Goal: Information Seeking & Learning: Find specific fact

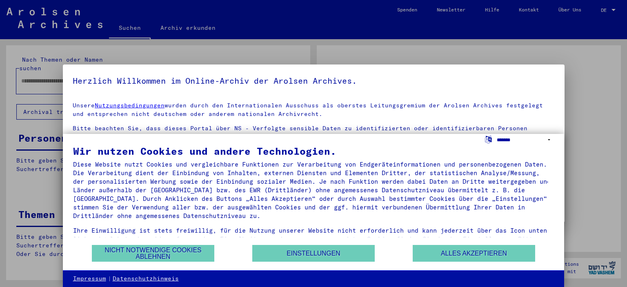
type input "**********"
click at [548, 137] on select "**********" at bounding box center [525, 140] width 57 height 12
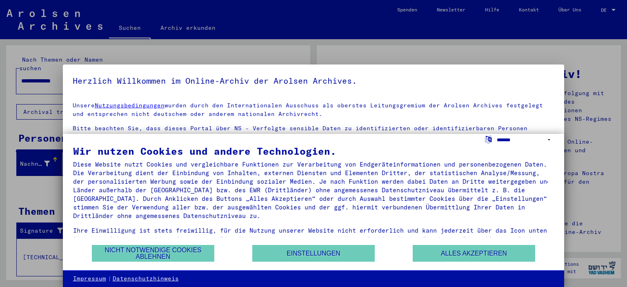
click at [550, 142] on select "**********" at bounding box center [525, 140] width 57 height 12
select select "*****"
click at [497, 134] on select "**********" at bounding box center [525, 140] width 57 height 12
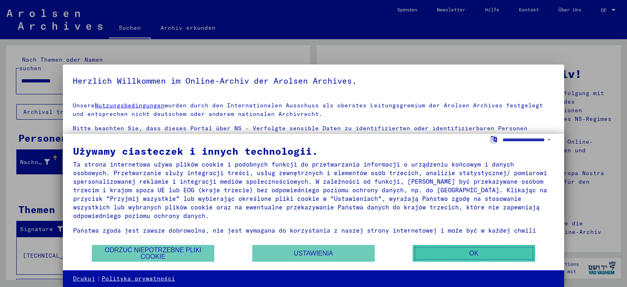
click at [475, 256] on button "OK" at bounding box center [474, 253] width 122 height 17
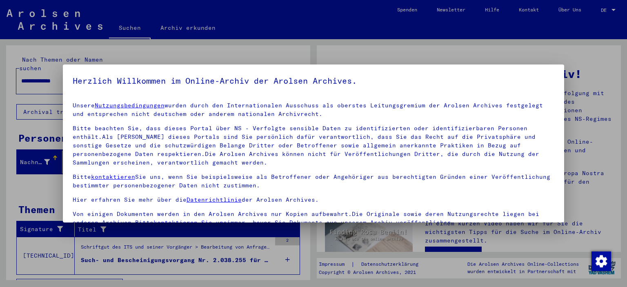
click at [578, 19] on div at bounding box center [313, 143] width 627 height 287
click at [612, 8] on div at bounding box center [313, 143] width 627 height 287
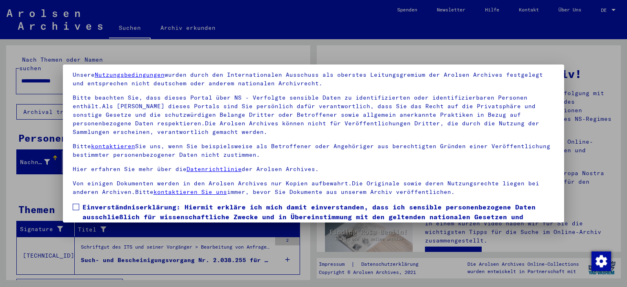
scroll to position [69, 0]
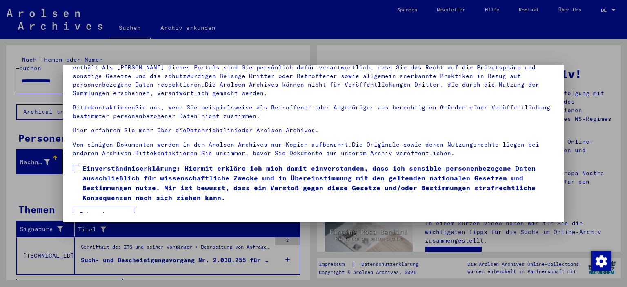
click at [74, 168] on span at bounding box center [76, 168] width 7 height 7
click at [106, 210] on button "Ich stimme zu" at bounding box center [104, 215] width 62 height 16
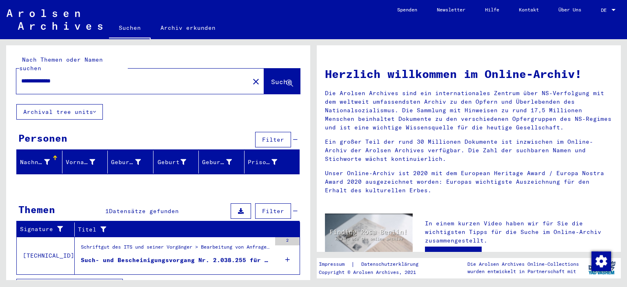
click at [616, 11] on div at bounding box center [613, 10] width 7 height 6
click at [598, 14] on span "English" at bounding box center [593, 14] width 20 height 6
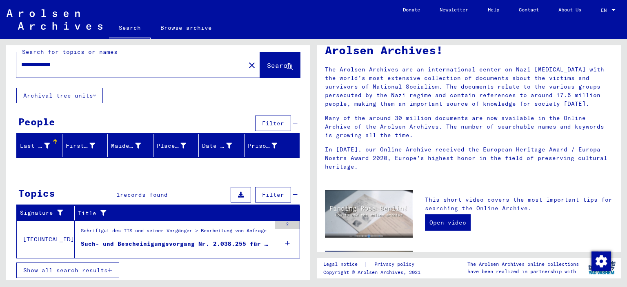
scroll to position [8, 0]
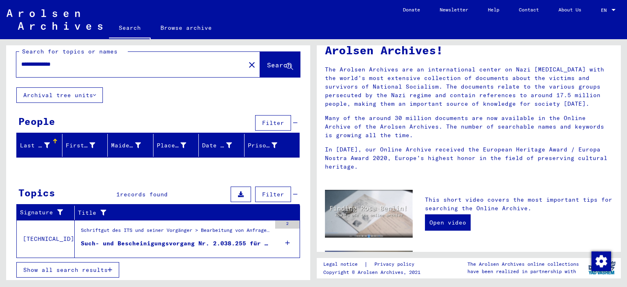
click at [155, 243] on div "Such- und Bescheinigungsvorgang Nr. 2.038.255 für [PERSON_NAME][GEOGRAPHIC_DATA…" at bounding box center [176, 243] width 190 height 9
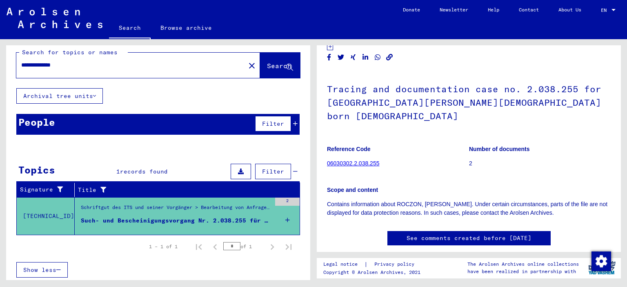
scroll to position [18, 0]
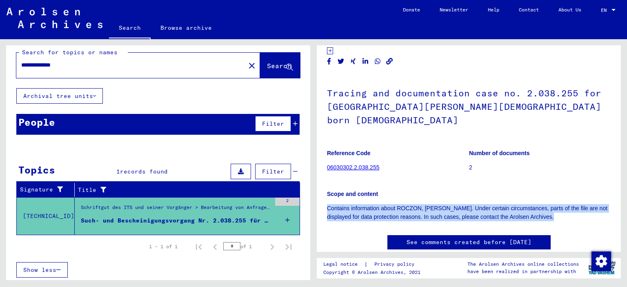
drag, startPoint x: 325, startPoint y: 191, endPoint x: 549, endPoint y: 210, distance: 224.1
click at [549, 210] on yv-its-full-details "6 Records of the ITS and its predecessors / 6.3 Inquiry processing / 6.3.3 ITS …" at bounding box center [469, 152] width 304 height 229
copy div "Contains information about ROCZON, [PERSON_NAME]. Under certain circumstances, …"
click at [356, 164] on link "06030302.2.038.255" at bounding box center [353, 167] width 52 height 7
click at [369, 164] on link "06030302.2.038.255" at bounding box center [353, 167] width 52 height 7
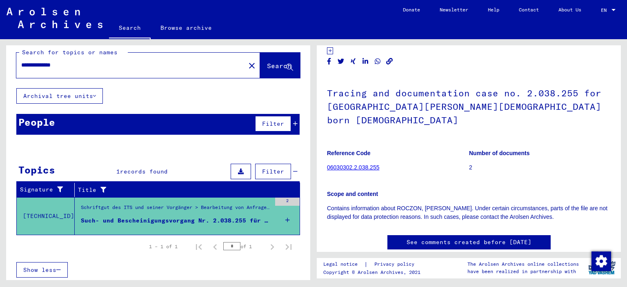
click at [597, 118] on h1 "Tracing and documentation case no. 2.038.255 for [GEOGRAPHIC_DATA][PERSON_NAME]…" at bounding box center [469, 105] width 284 height 63
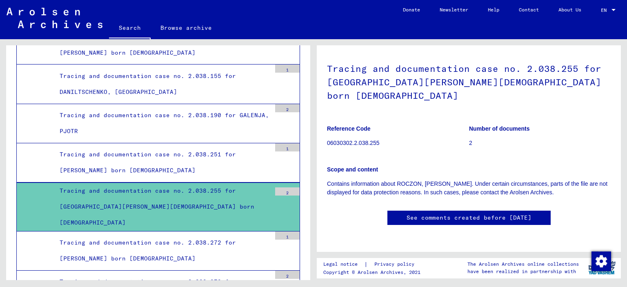
scroll to position [72, 0]
drag, startPoint x: 625, startPoint y: 104, endPoint x: 627, endPoint y: 80, distance: 24.9
click at [627, 80] on div "6 Records of the ITS and its predecessors / 6.3 Inquiry processing / 6.3.3 ITS …" at bounding box center [470, 159] width 313 height 241
click at [591, 119] on figure "Number of documents 2" at bounding box center [540, 137] width 142 height 37
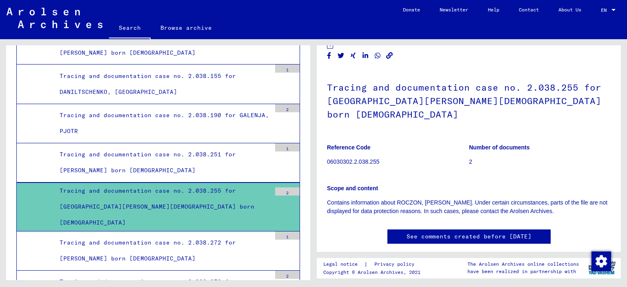
scroll to position [0, 0]
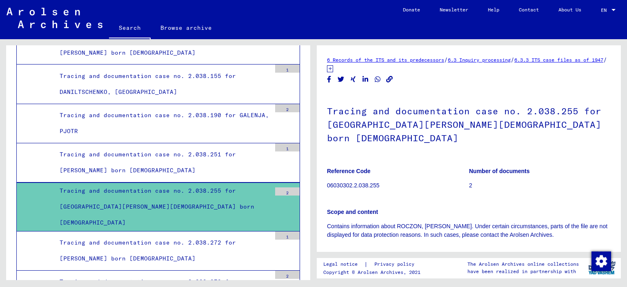
click at [140, 183] on div "Tracing and documentation case no. 2.038.255 for [GEOGRAPHIC_DATA][PERSON_NAME]…" at bounding box center [162, 207] width 218 height 48
drag, startPoint x: 326, startPoint y: 56, endPoint x: 359, endPoint y: 70, distance: 35.7
click at [359, 70] on yv-its-full-details "6 Records of the ITS and its predecessors / 6.3 Inquiry processing / 6.3.3 ITS …" at bounding box center [469, 170] width 304 height 229
copy div "6 Records of the ITS and its predecessors / 6.3 Inquiry processing / 6.3.3 ITS …"
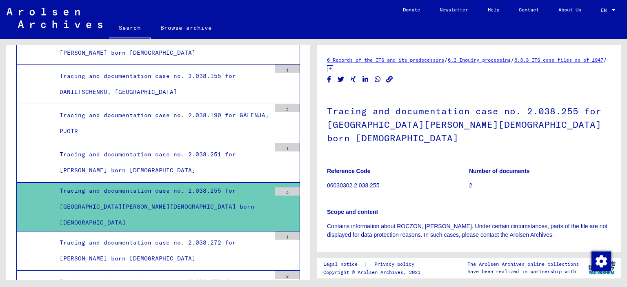
click at [451, 96] on h1 "Tracing and documentation case no. 2.038.255 for [GEOGRAPHIC_DATA][PERSON_NAME]…" at bounding box center [469, 123] width 284 height 63
click at [333, 69] on icon at bounding box center [330, 68] width 6 height 7
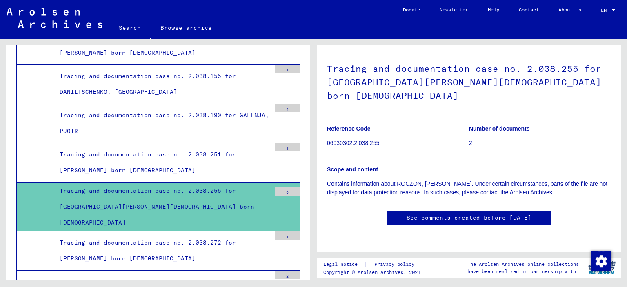
scroll to position [160, 0]
click at [521, 213] on link "See comments created before [DATE]" at bounding box center [469, 217] width 125 height 9
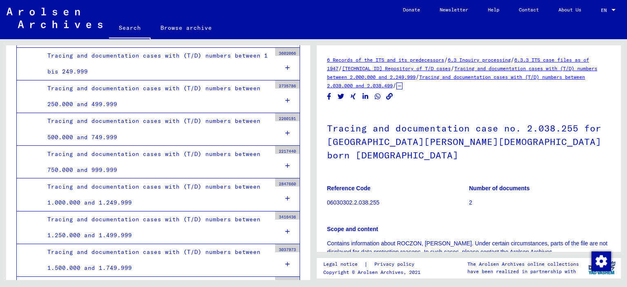
scroll to position [0, 0]
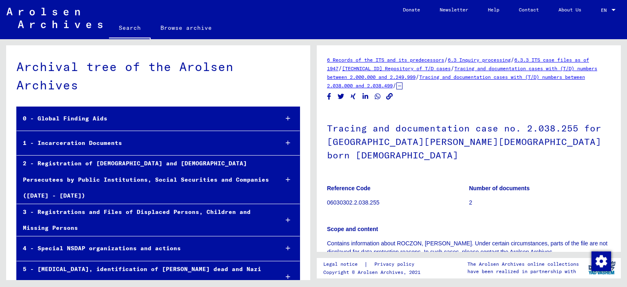
click at [202, 142] on div "1 - Incarceration Documents" at bounding box center [144, 143] width 255 height 16
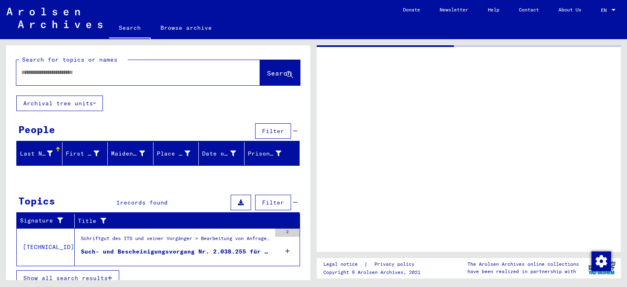
type input "*******"
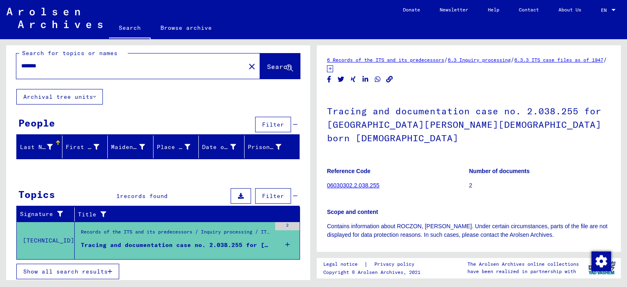
scroll to position [8, 0]
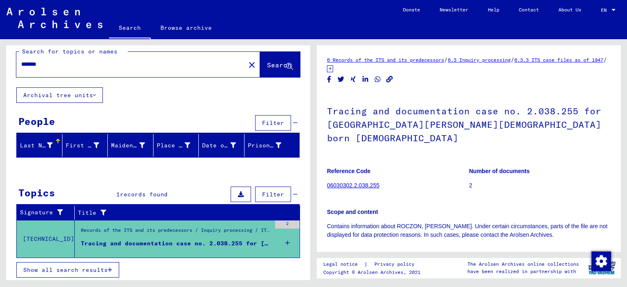
click at [92, 267] on span "Show all search results" at bounding box center [65, 269] width 84 height 7
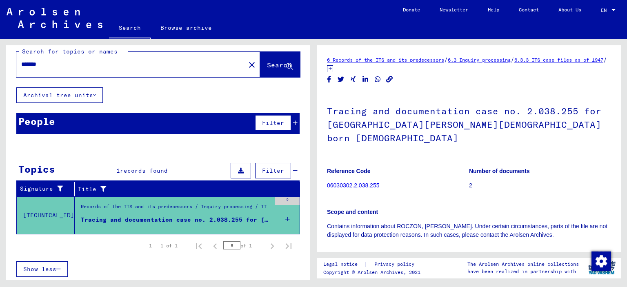
scroll to position [7, 0]
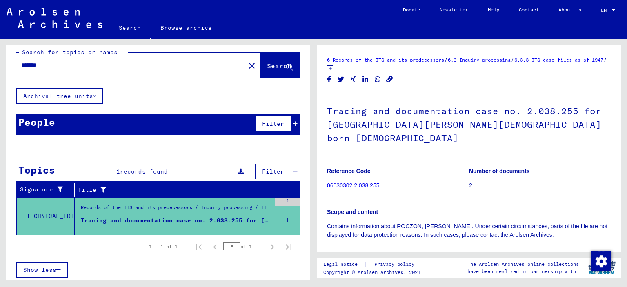
click at [84, 218] on div "Tracing and documentation case no. 2.038.255 for [GEOGRAPHIC_DATA][PERSON_NAME]…" at bounding box center [176, 220] width 190 height 9
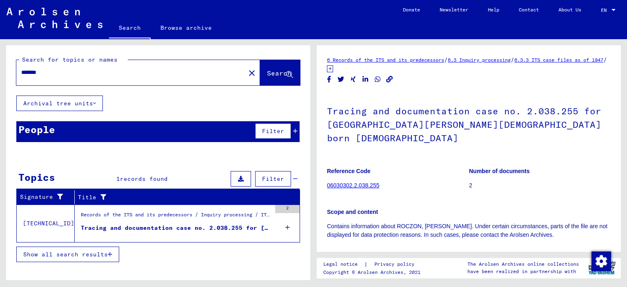
click at [107, 226] on div "Tracing and documentation case no. 2.038.255 for [GEOGRAPHIC_DATA][PERSON_NAME]…" at bounding box center [176, 228] width 190 height 9
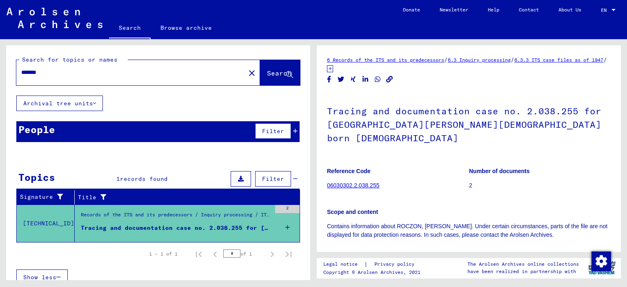
click at [107, 226] on div "Tracing and documentation case no. 2.038.255 for [GEOGRAPHIC_DATA][PERSON_NAME]…" at bounding box center [176, 228] width 190 height 9
click at [183, 30] on link "Browse archive" at bounding box center [186, 28] width 71 height 20
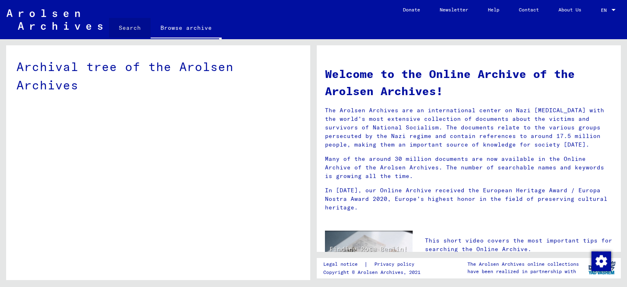
click at [129, 26] on link "Search" at bounding box center [130, 28] width 42 height 20
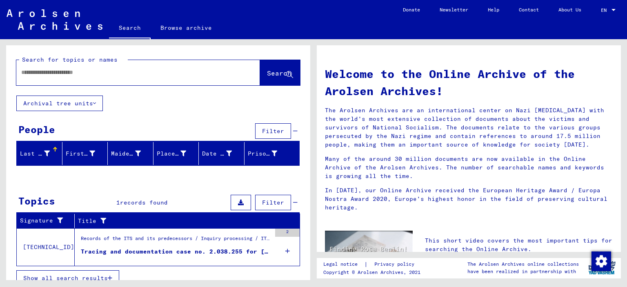
click at [209, 252] on div "Tracing and documentation case no. 2.038.255 for [GEOGRAPHIC_DATA][PERSON_NAME]…" at bounding box center [176, 251] width 190 height 9
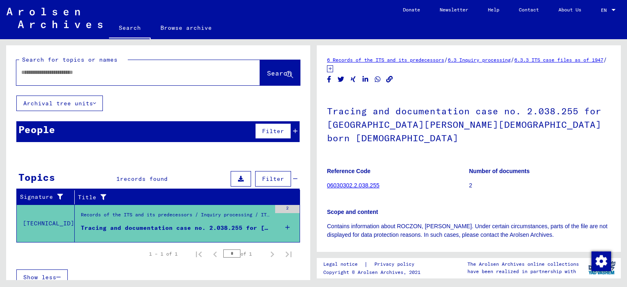
click at [238, 179] on icon at bounding box center [241, 179] width 6 height 6
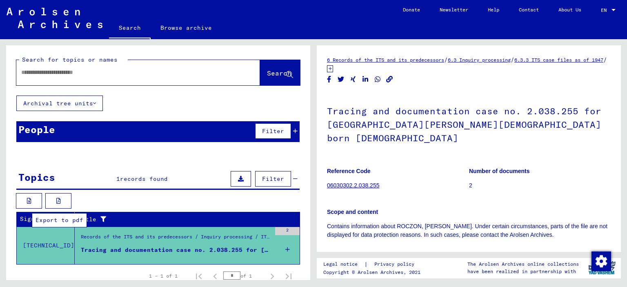
click at [59, 198] on icon at bounding box center [58, 201] width 4 height 6
click at [523, 6] on link "Contact" at bounding box center [529, 10] width 40 height 20
click at [78, 69] on input "text" at bounding box center [130, 72] width 219 height 9
type input "**********"
click at [265, 78] on button "Search" at bounding box center [280, 72] width 40 height 25
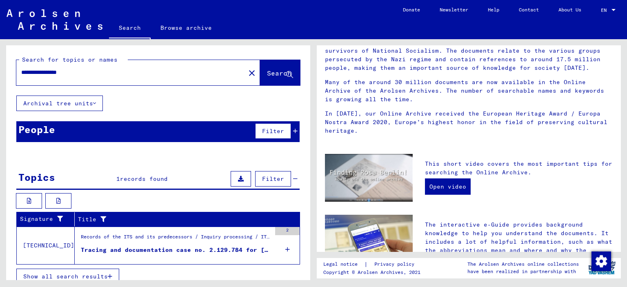
scroll to position [85, 0]
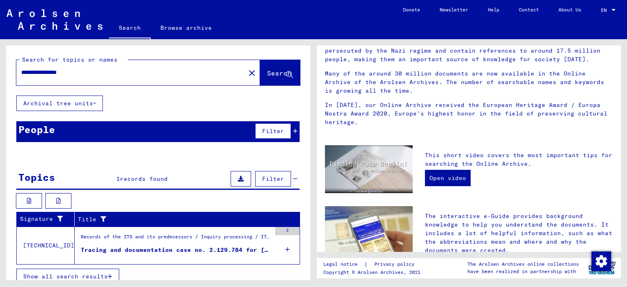
click at [156, 236] on div "Records of the ITS and its predecessors / Inquiry processing / ITS case files a…" at bounding box center [176, 238] width 190 height 11
